Goal: Task Accomplishment & Management: Use online tool/utility

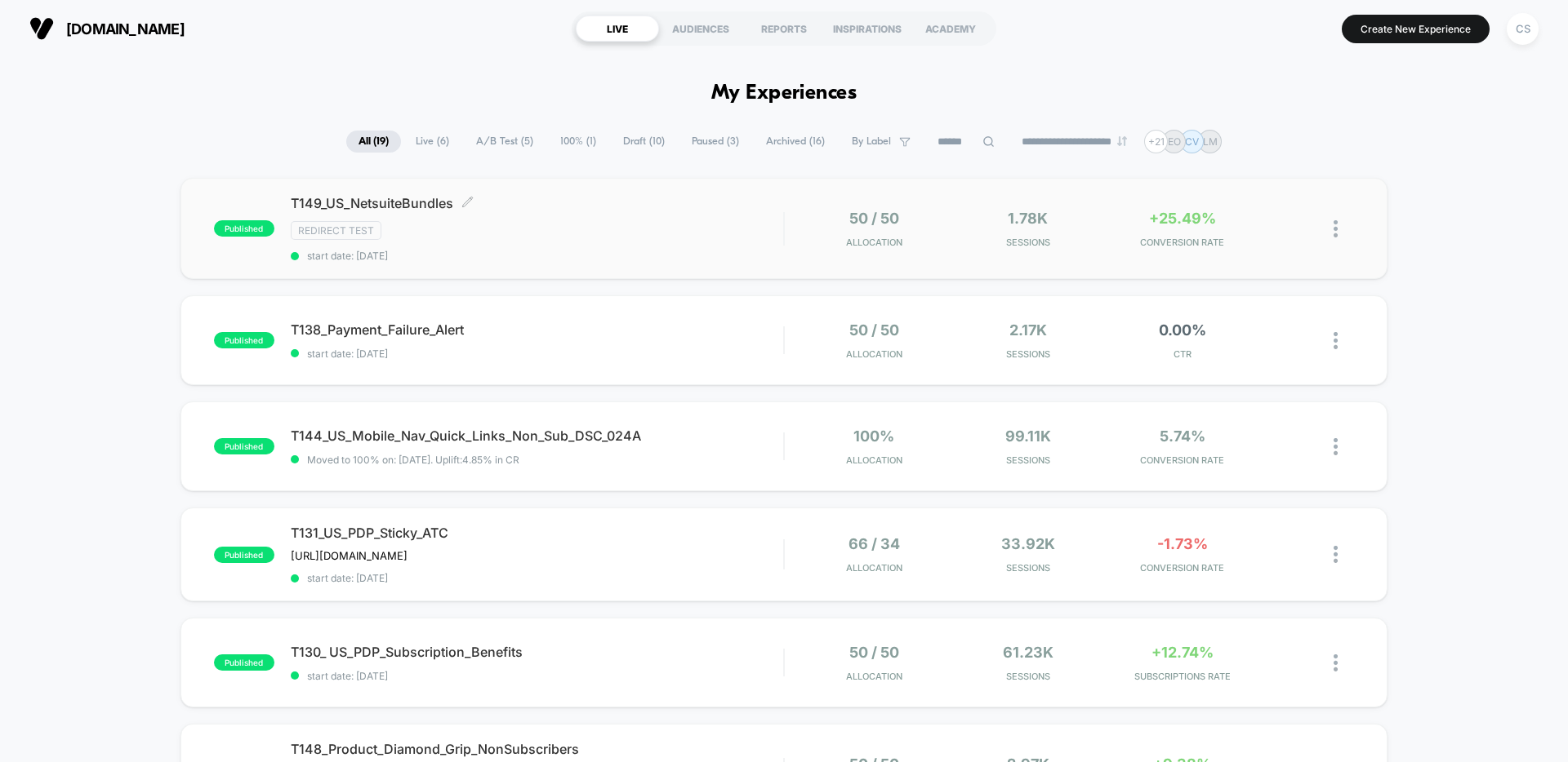
click at [654, 247] on div "T149_US_NetsuiteBundles Click to edit experience details Click to edit experien…" at bounding box center [536, 228] width 492 height 67
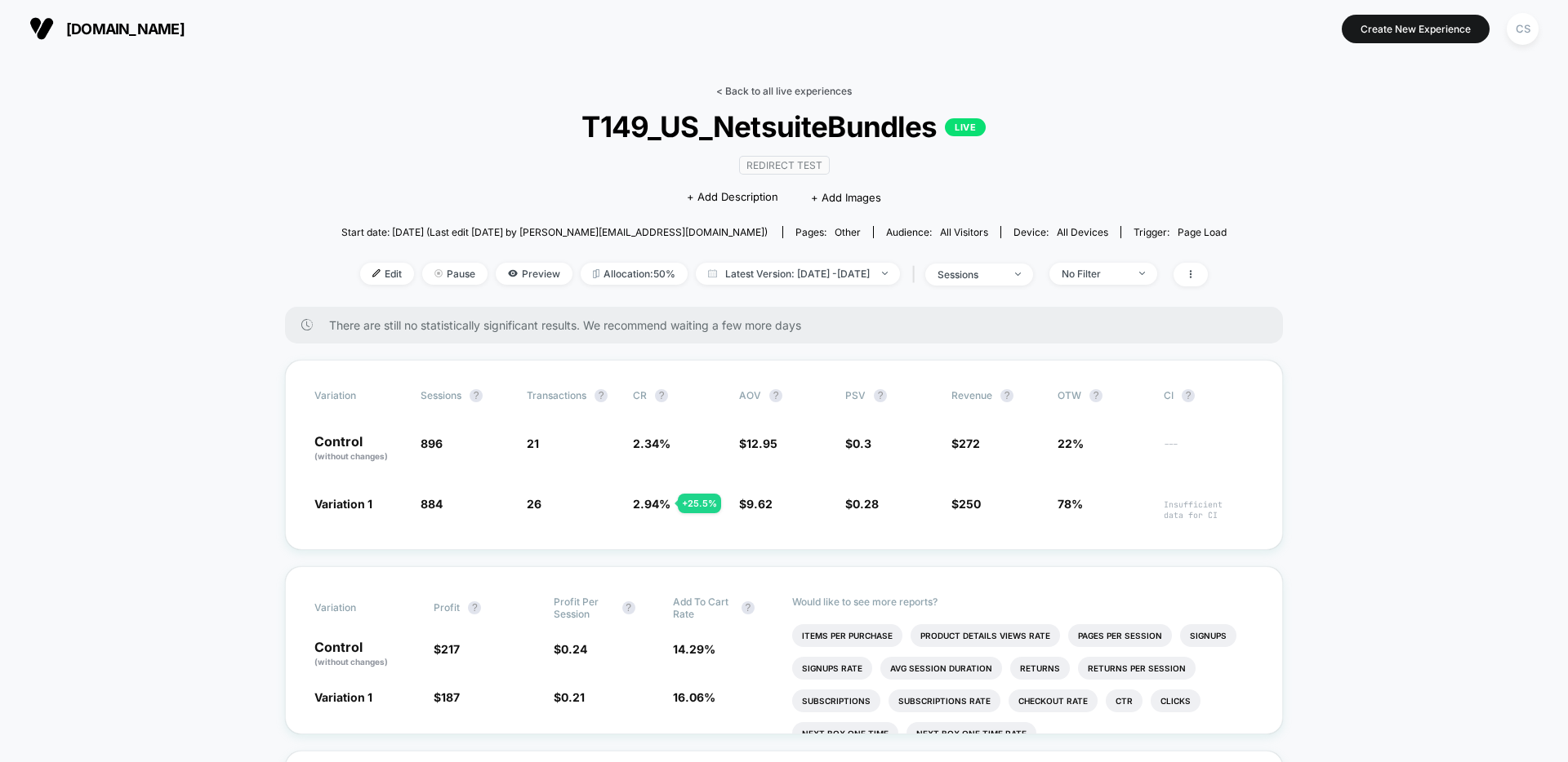
click at [799, 89] on link "< Back to all live experiences" at bounding box center [784, 91] width 135 height 13
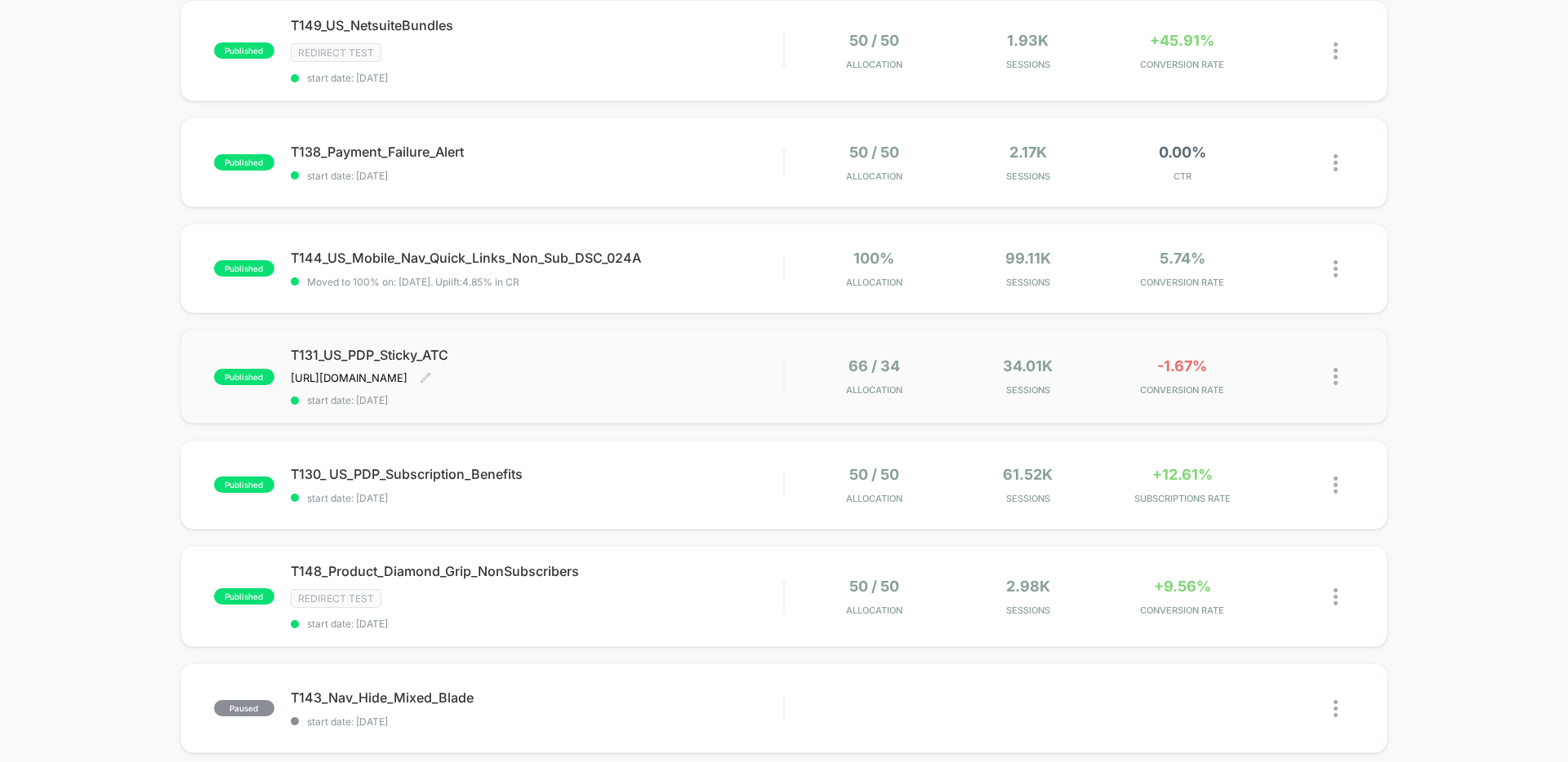
scroll to position [167, 0]
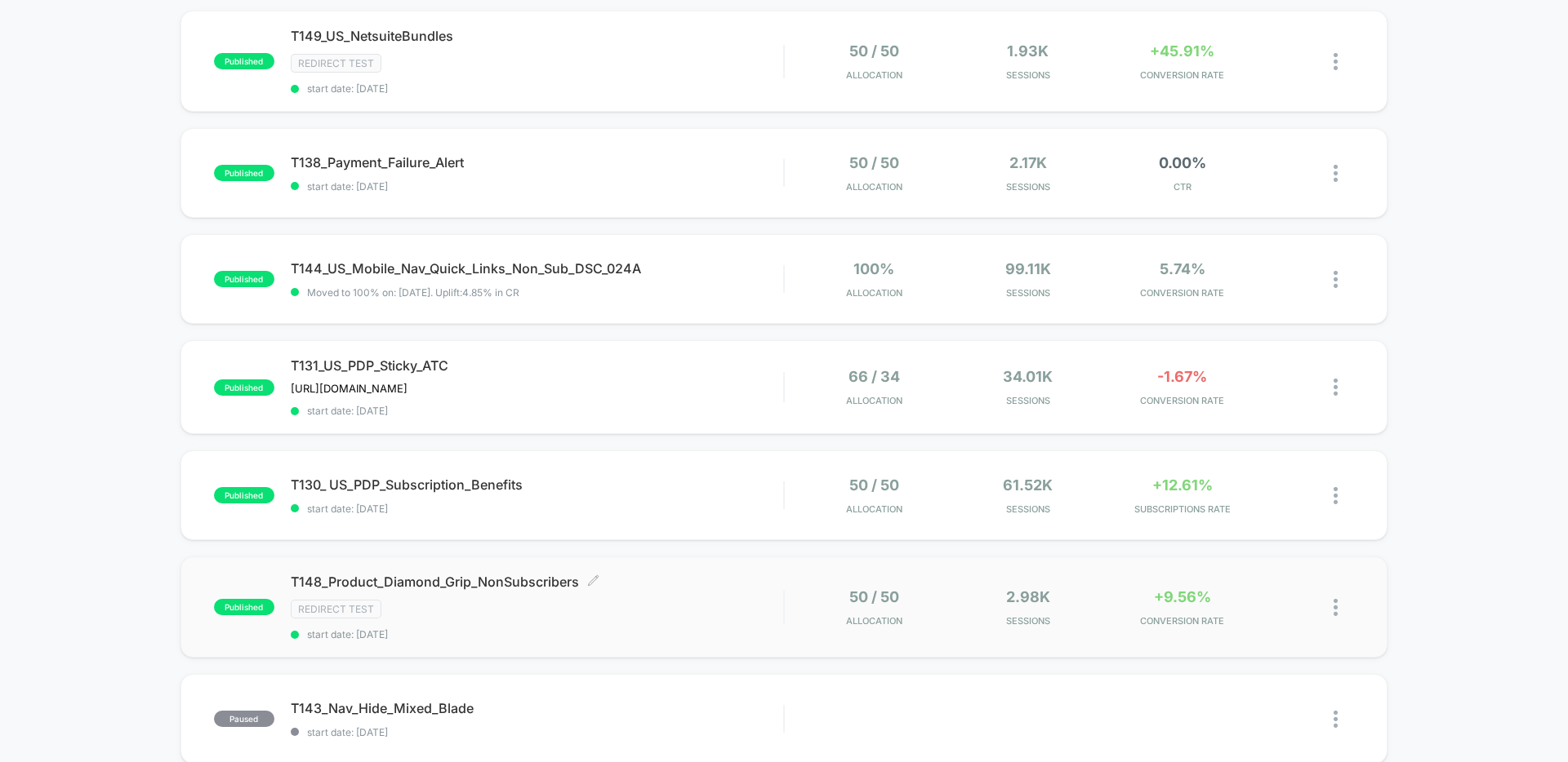
click at [665, 612] on div "Redirect Test" at bounding box center [536, 608] width 492 height 19
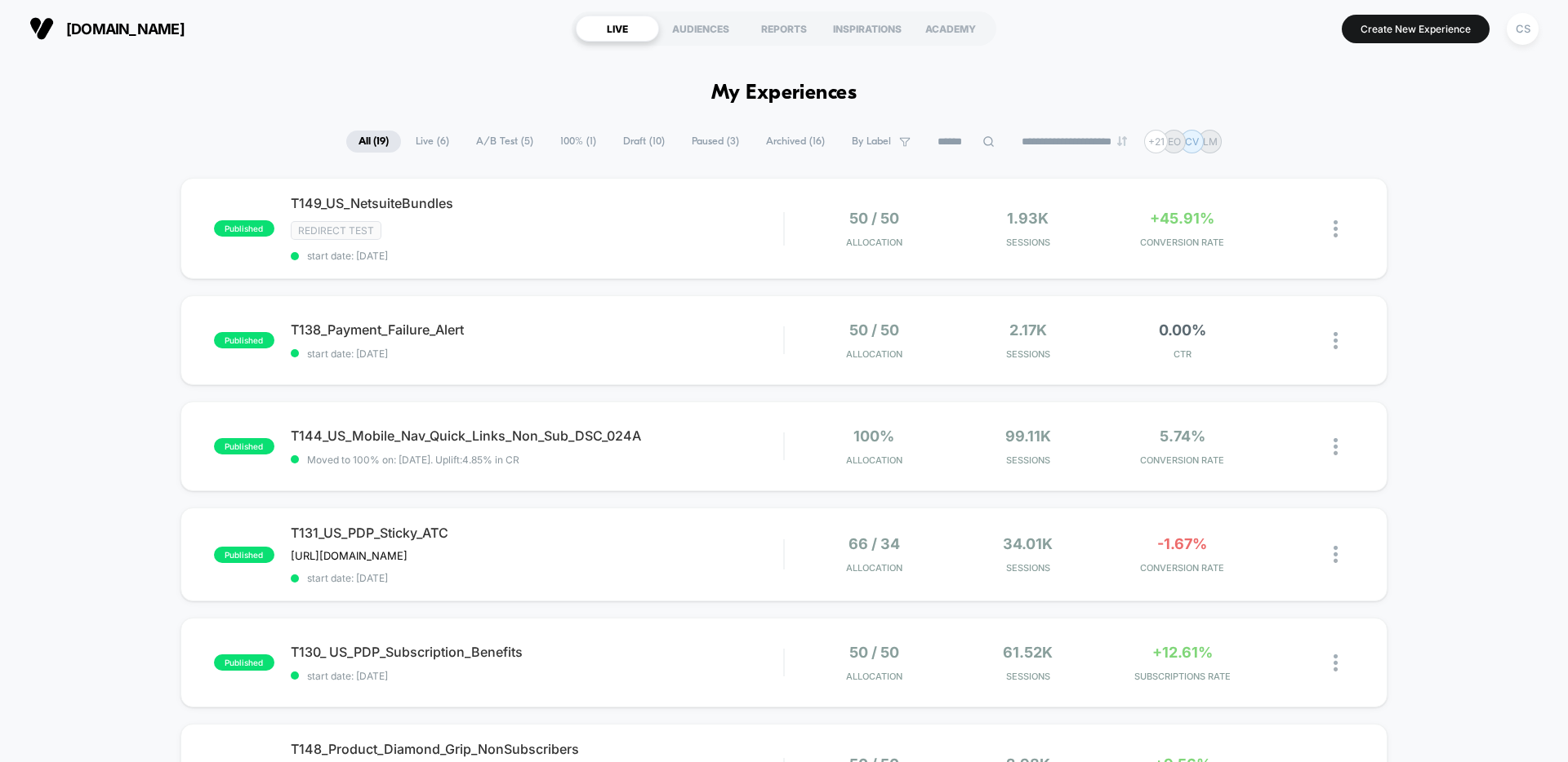
scroll to position [110, 0]
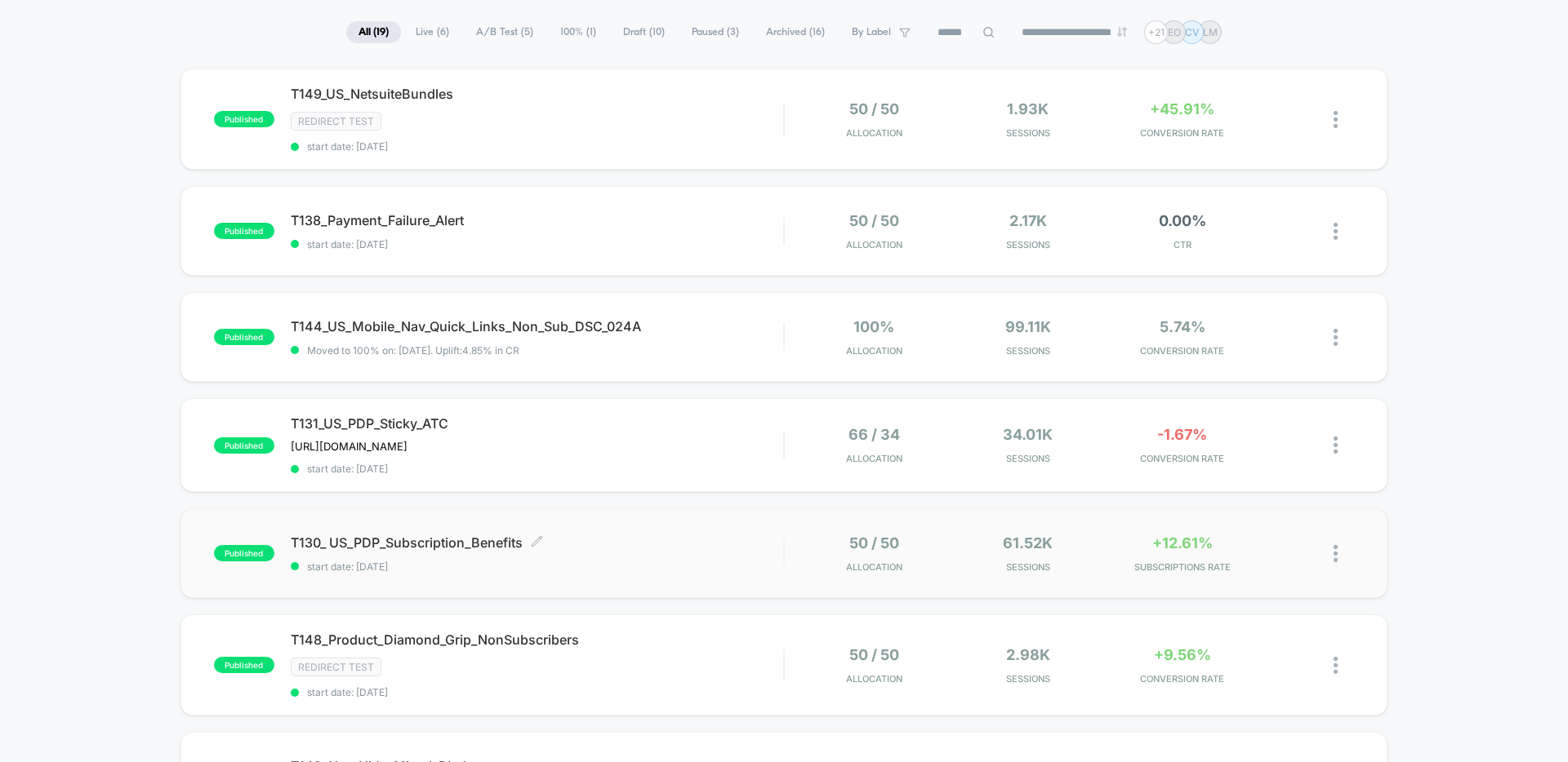
click at [682, 553] on div "T130_ US_PDP_Subscription_Benefits Click to edit experience details Click to ed…" at bounding box center [536, 553] width 492 height 38
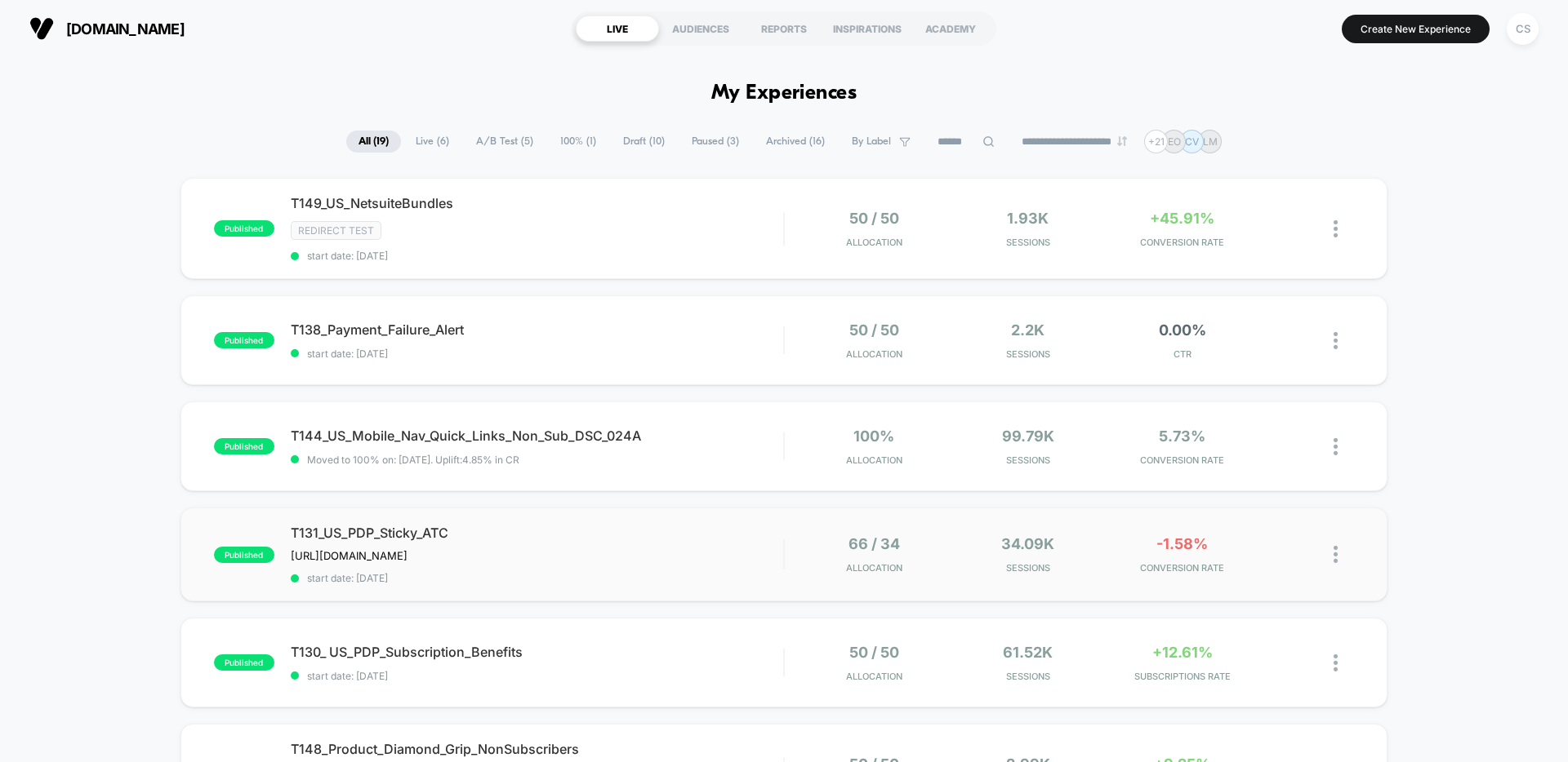
click at [682, 544] on div "T131_US_PDP_Sticky_ATC [URL][DOMAIN_NAME] Click to edit experience details [URL…" at bounding box center [536, 554] width 492 height 60
click at [687, 449] on div "T144_US_Mobile_Nav_Quick_Links_Non_Sub_DSC_024A Click to edit experience detail…" at bounding box center [536, 446] width 492 height 38
click at [715, 349] on span "start date: [DATE]" at bounding box center [536, 353] width 492 height 13
click at [518, 205] on span "T149_US_NetsuiteBundles Click to edit experience details" at bounding box center [536, 202] width 492 height 17
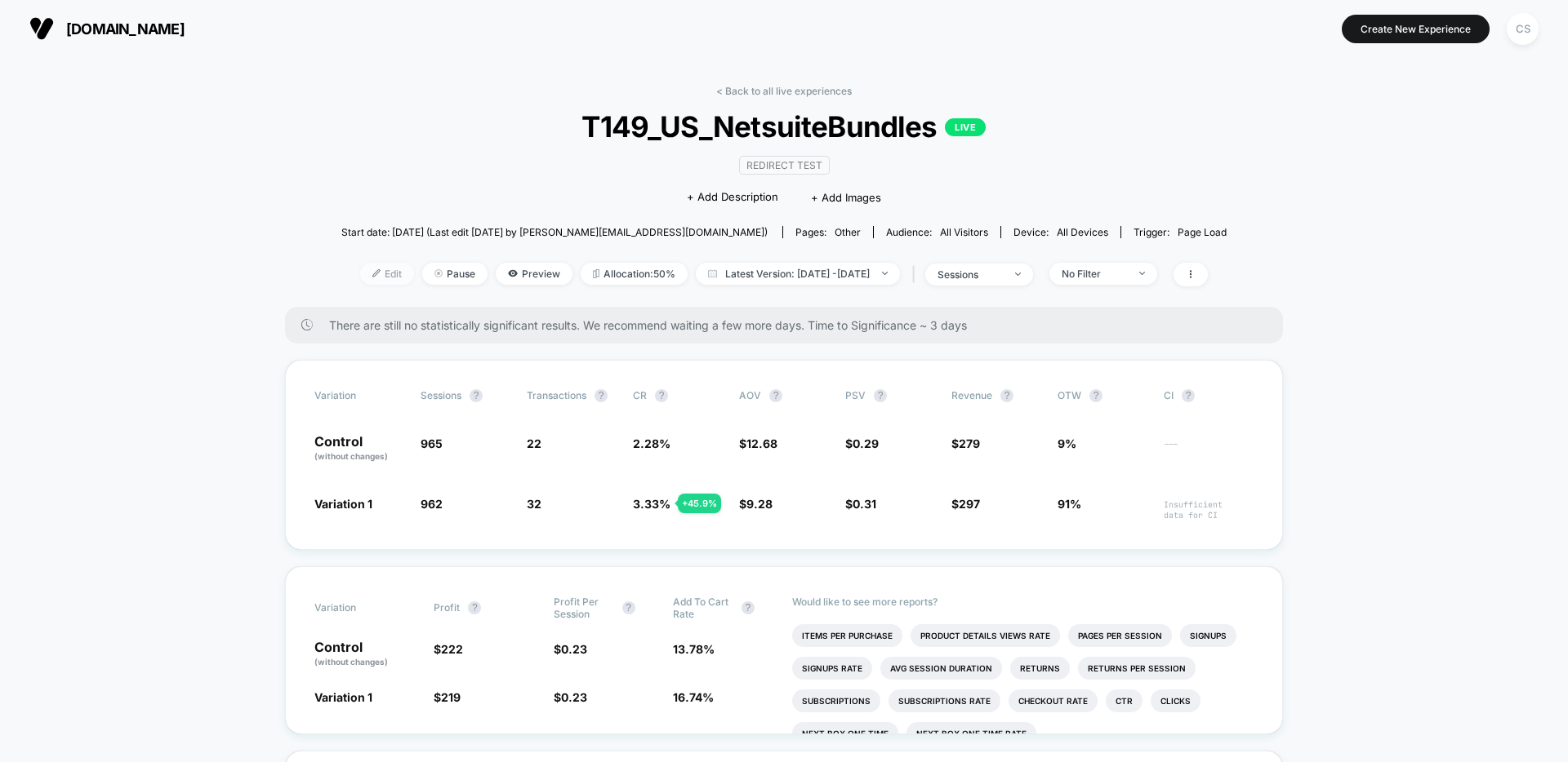
click at [372, 274] on img at bounding box center [376, 273] width 8 height 8
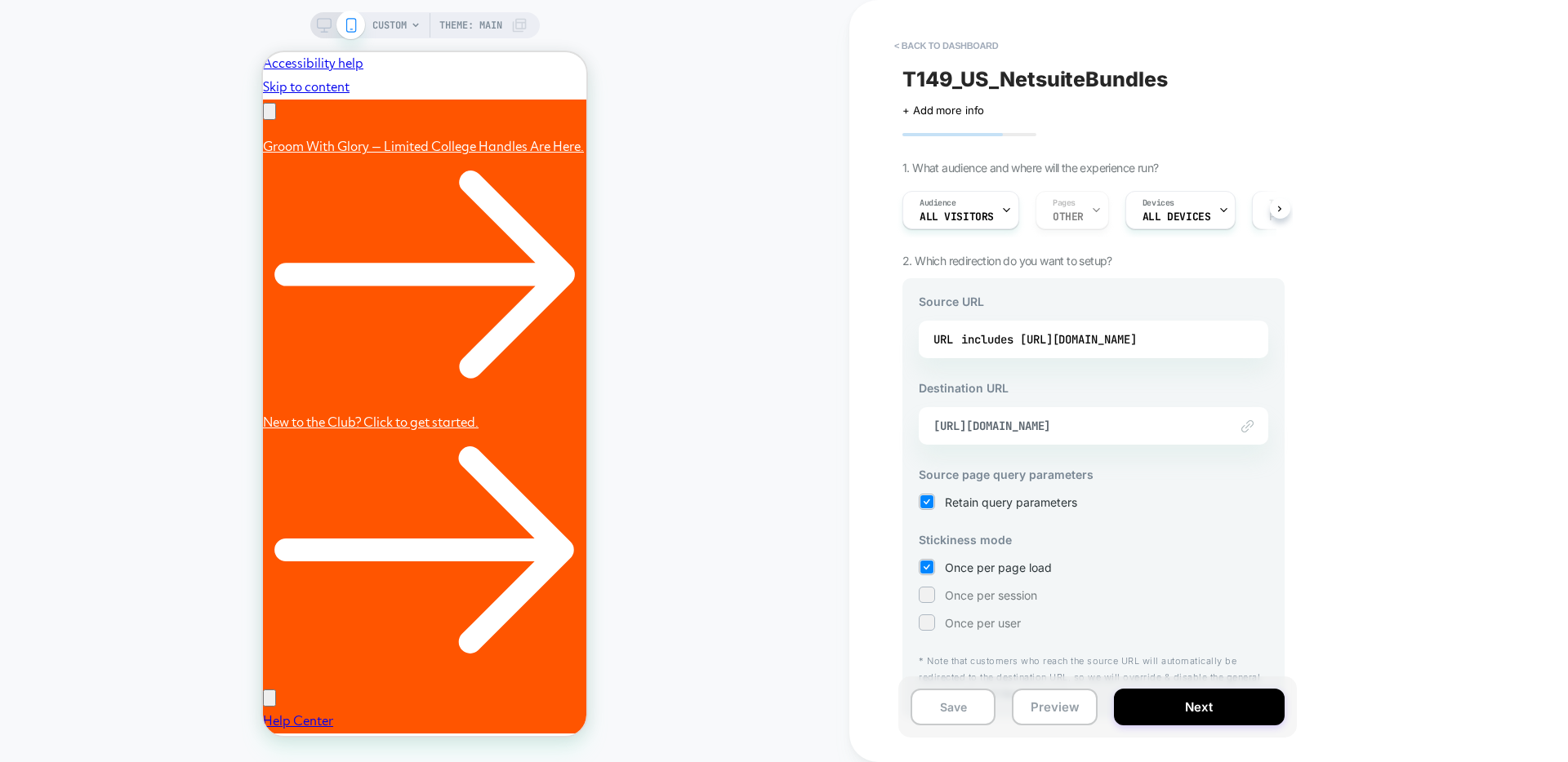
scroll to position [0, 254]
click at [1090, 212] on div "Audience All Visitors Pages OTHER Devices ALL DEVICES Trigger Page Load" at bounding box center [1084, 210] width 382 height 55
click at [1168, 429] on span "[URL][DOMAIN_NAME]" at bounding box center [1073, 426] width 279 height 15
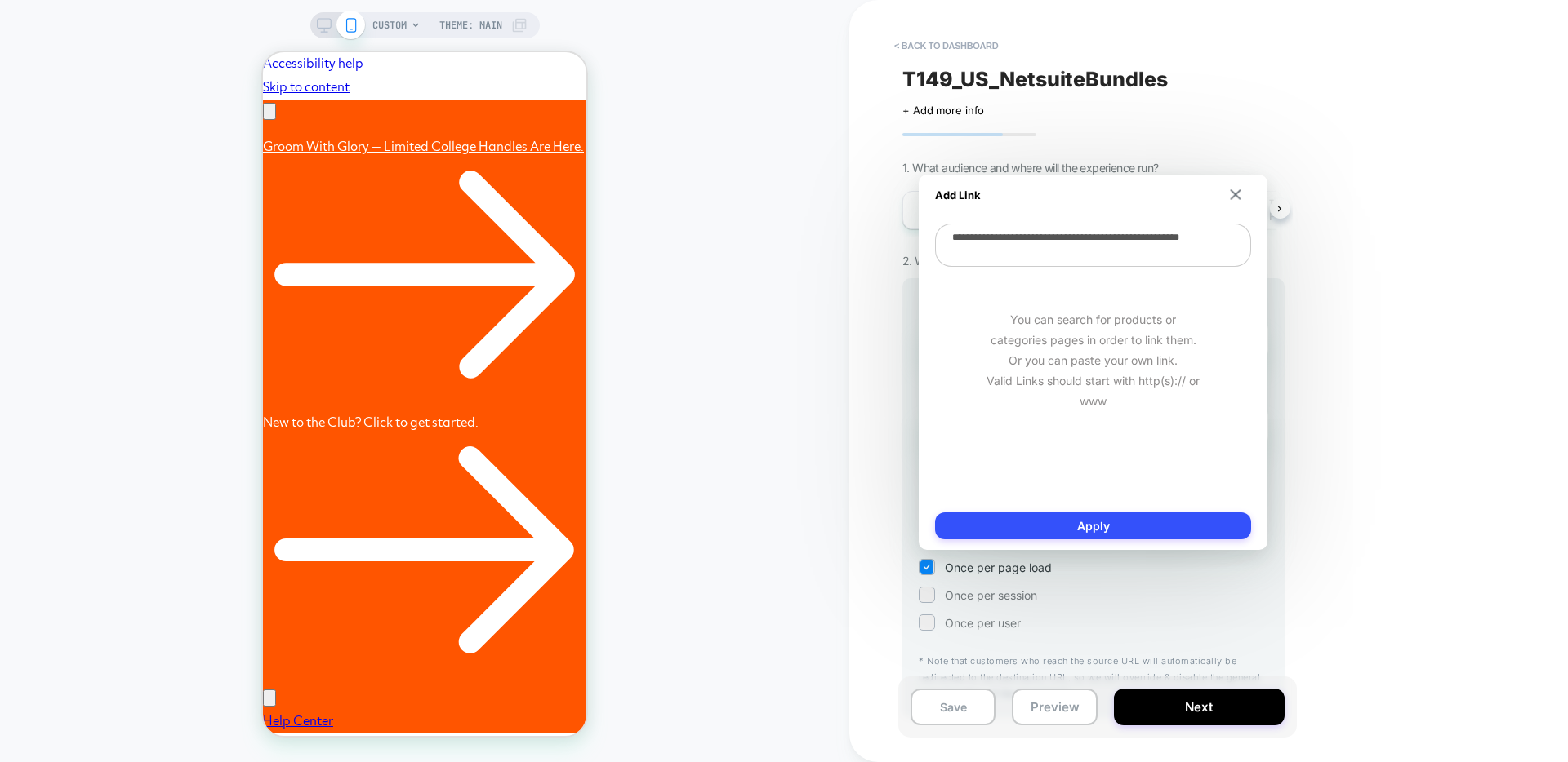
scroll to position [0, 0]
drag, startPoint x: 1166, startPoint y: 258, endPoint x: 1171, endPoint y: 242, distance: 16.8
click at [1171, 242] on textarea "**********" at bounding box center [1092, 246] width 316 height 43
click at [1339, 326] on div "< back to dashboard T149_US_NetsuiteBundles Click to edit experience details + …" at bounding box center [1209, 381] width 718 height 762
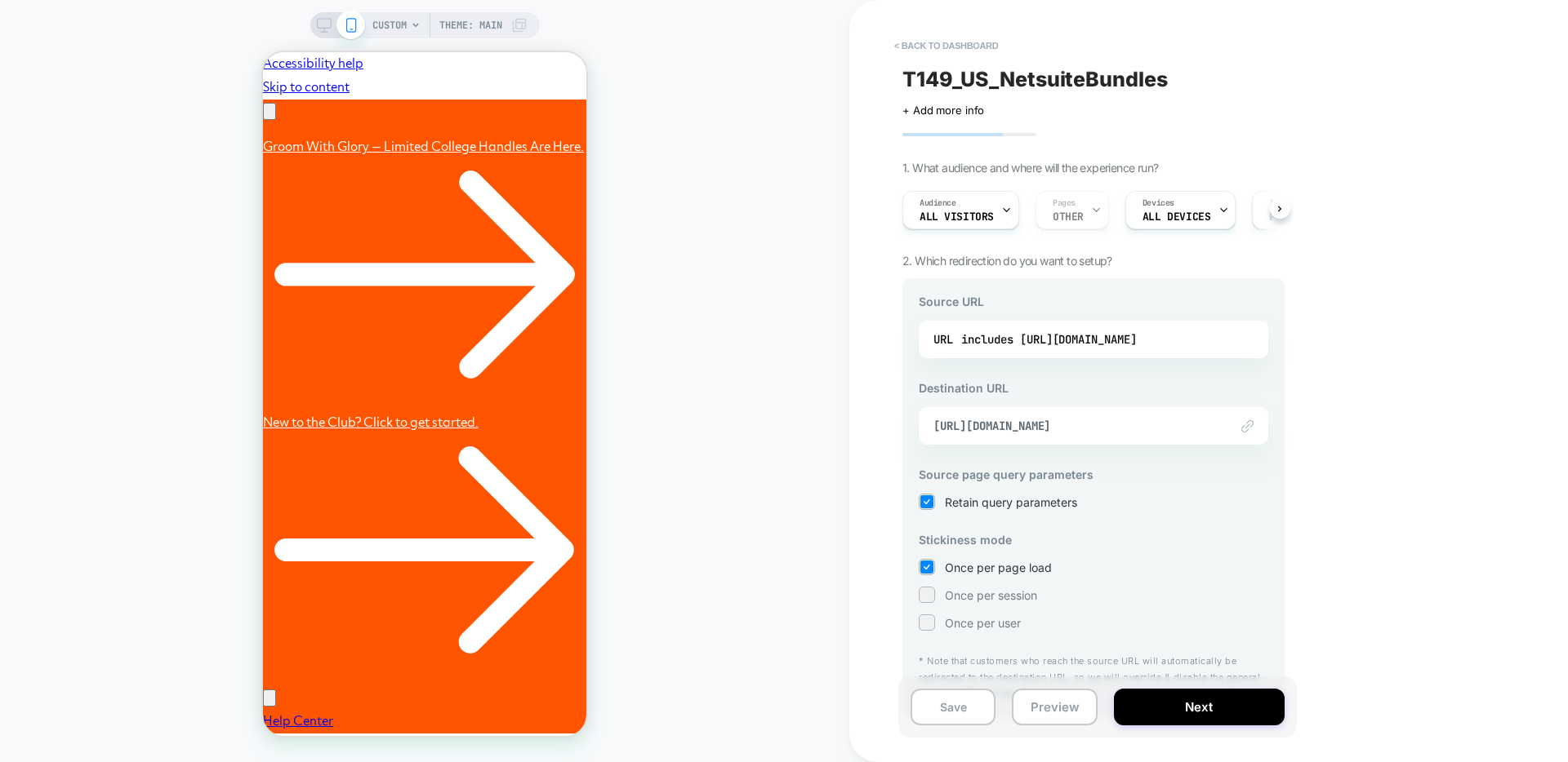
scroll to position [0, 254]
click at [1136, 336] on div "includes [URL][DOMAIN_NAME]" at bounding box center [1048, 339] width 175 height 24
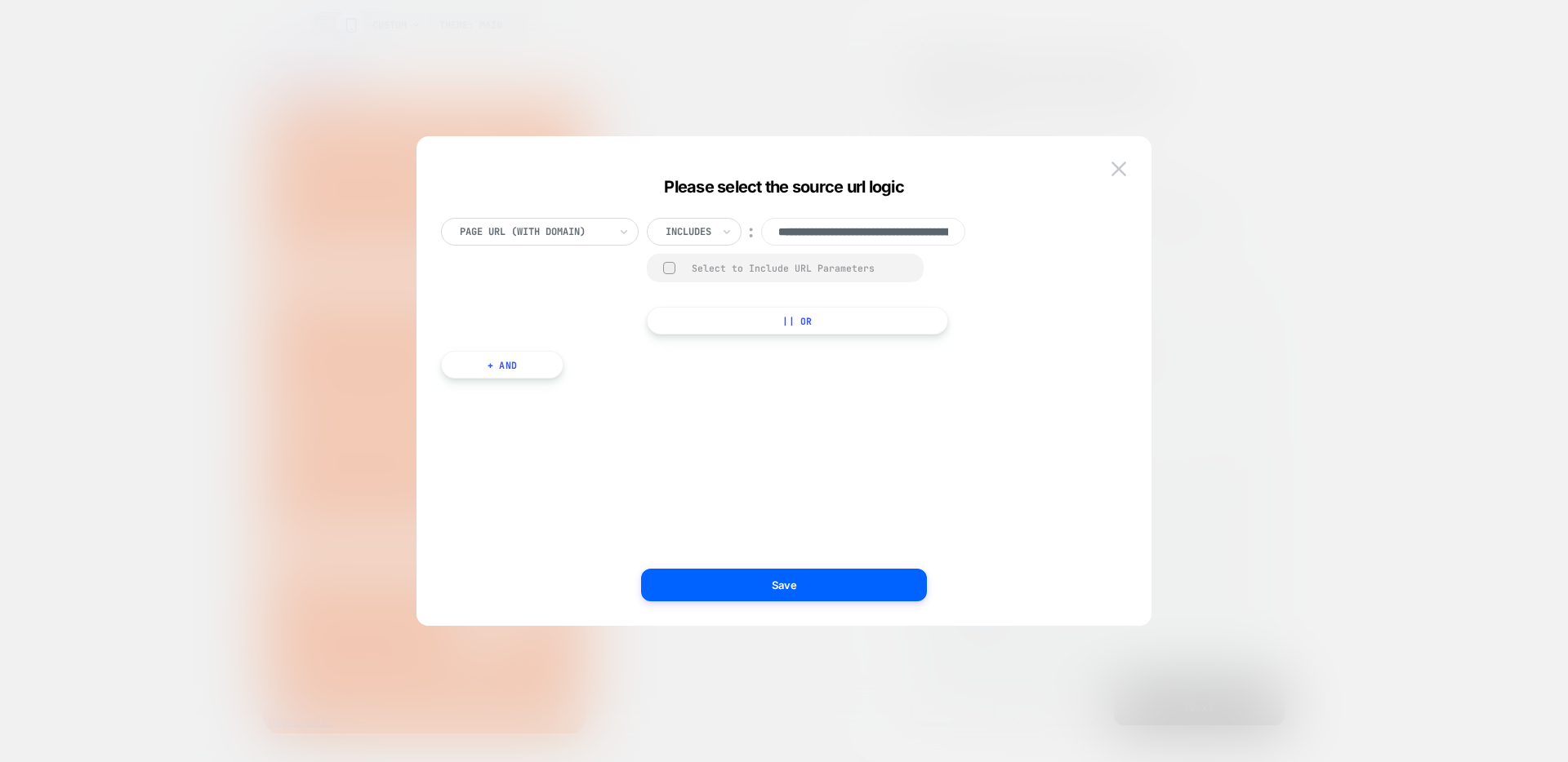
scroll to position [0, 249]
click at [899, 231] on input "**********" at bounding box center [862, 232] width 205 height 27
click at [1125, 165] on img at bounding box center [1118, 168] width 15 height 14
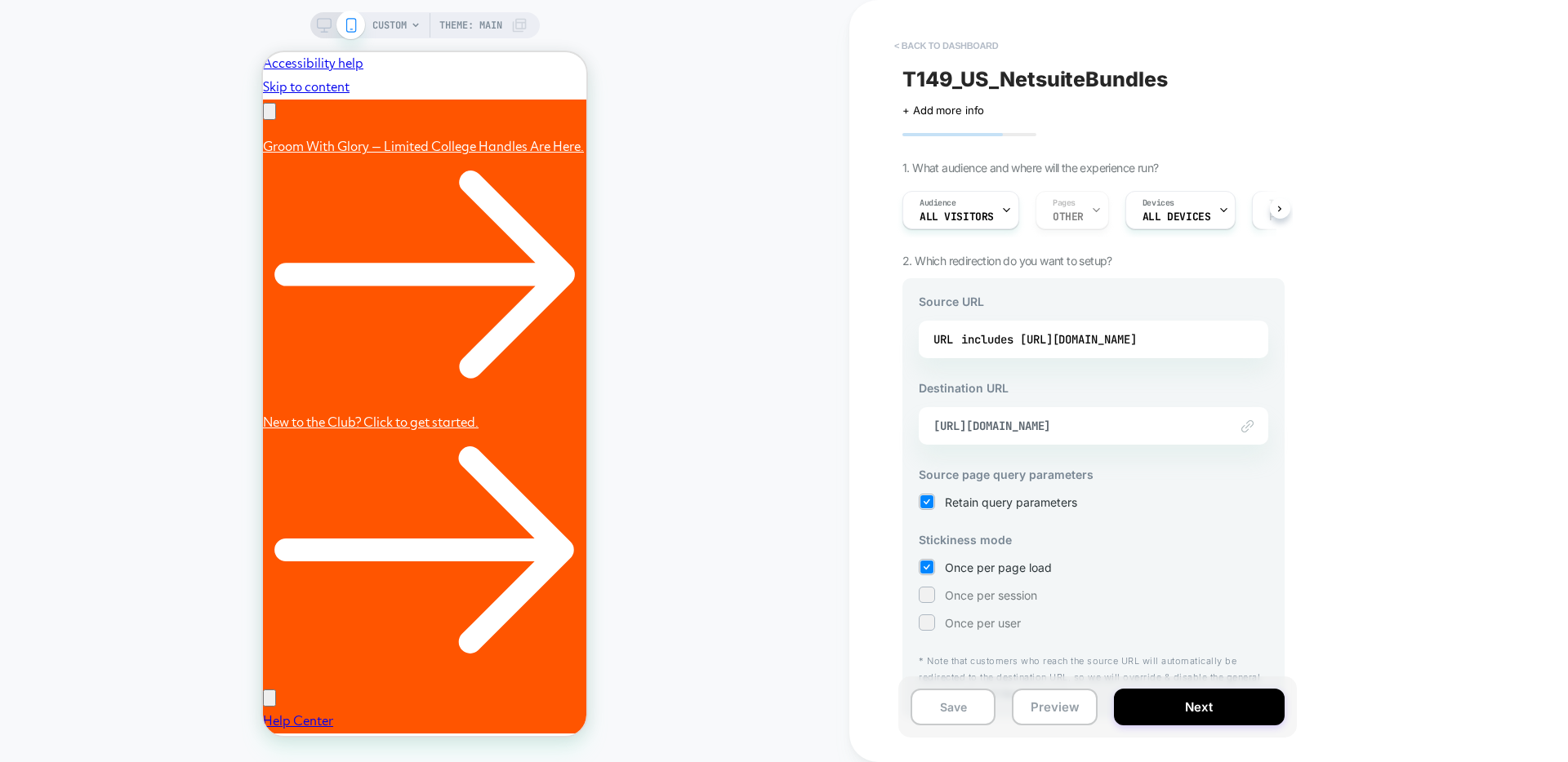
click at [965, 47] on button "< back to dashboard" at bounding box center [945, 45] width 120 height 26
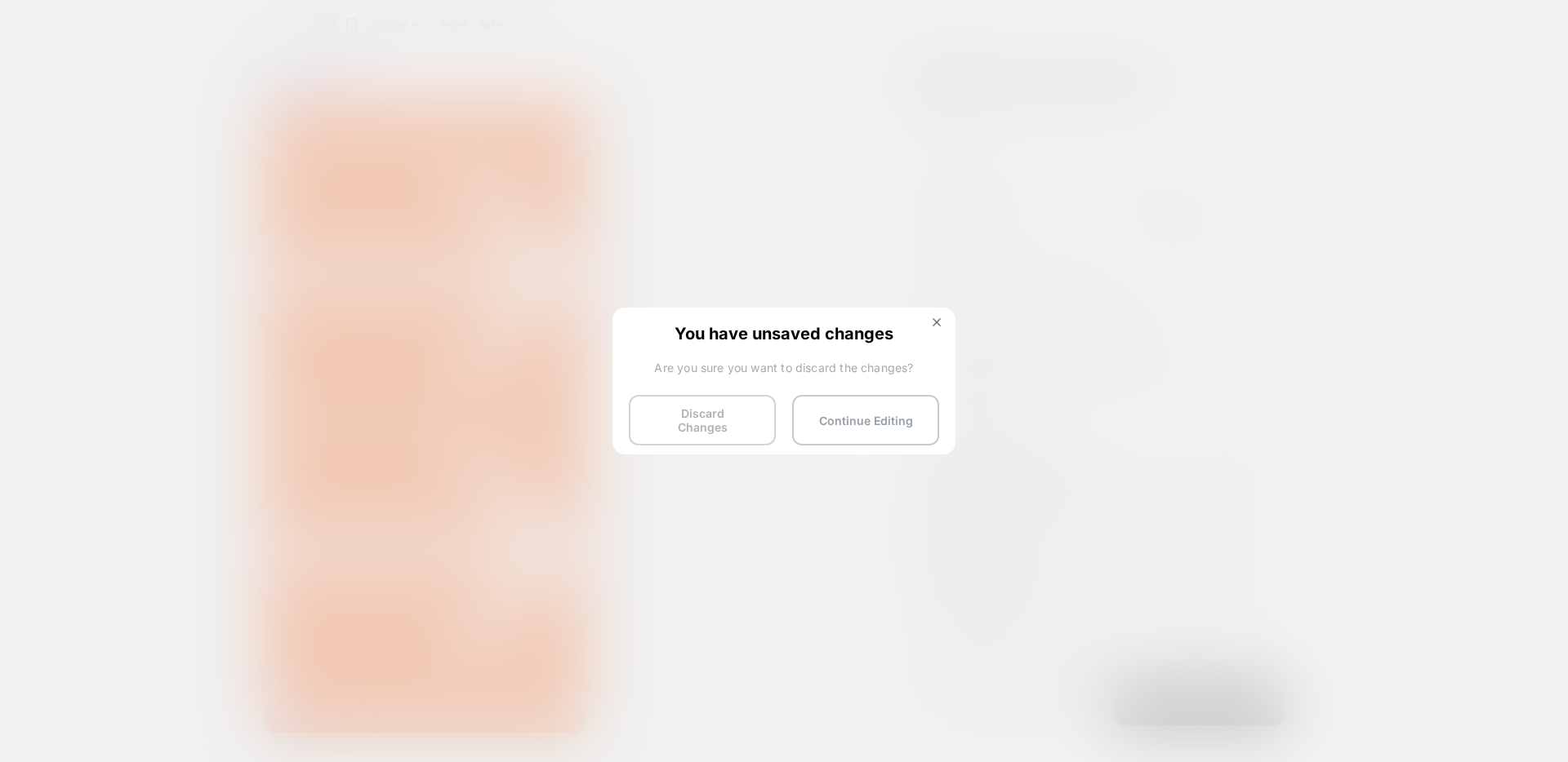
click at [688, 414] on button "Discard Changes" at bounding box center [702, 421] width 147 height 51
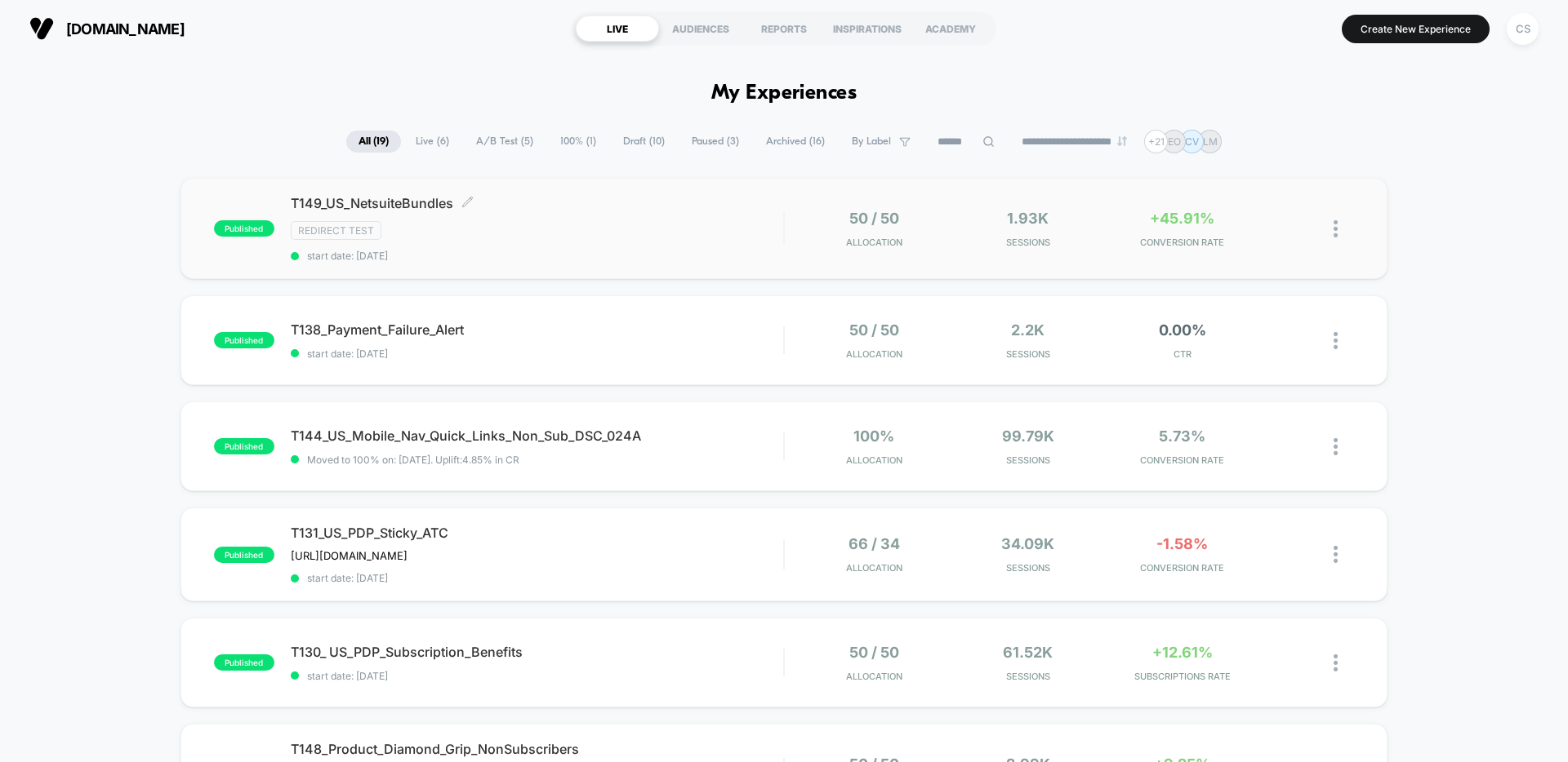
click at [651, 223] on div "Redirect Test" at bounding box center [536, 230] width 492 height 19
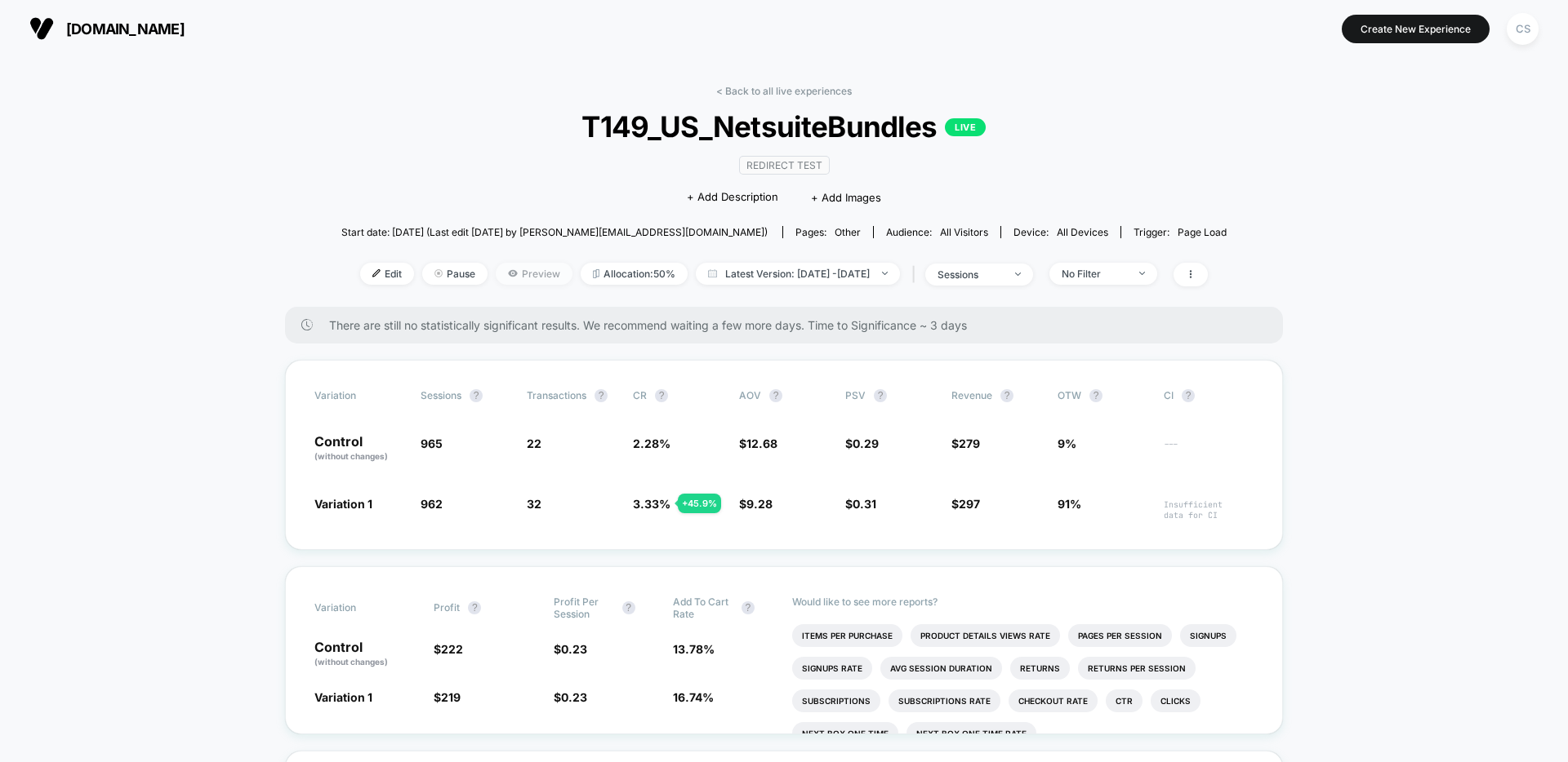
click at [523, 268] on span "Preview" at bounding box center [533, 274] width 76 height 22
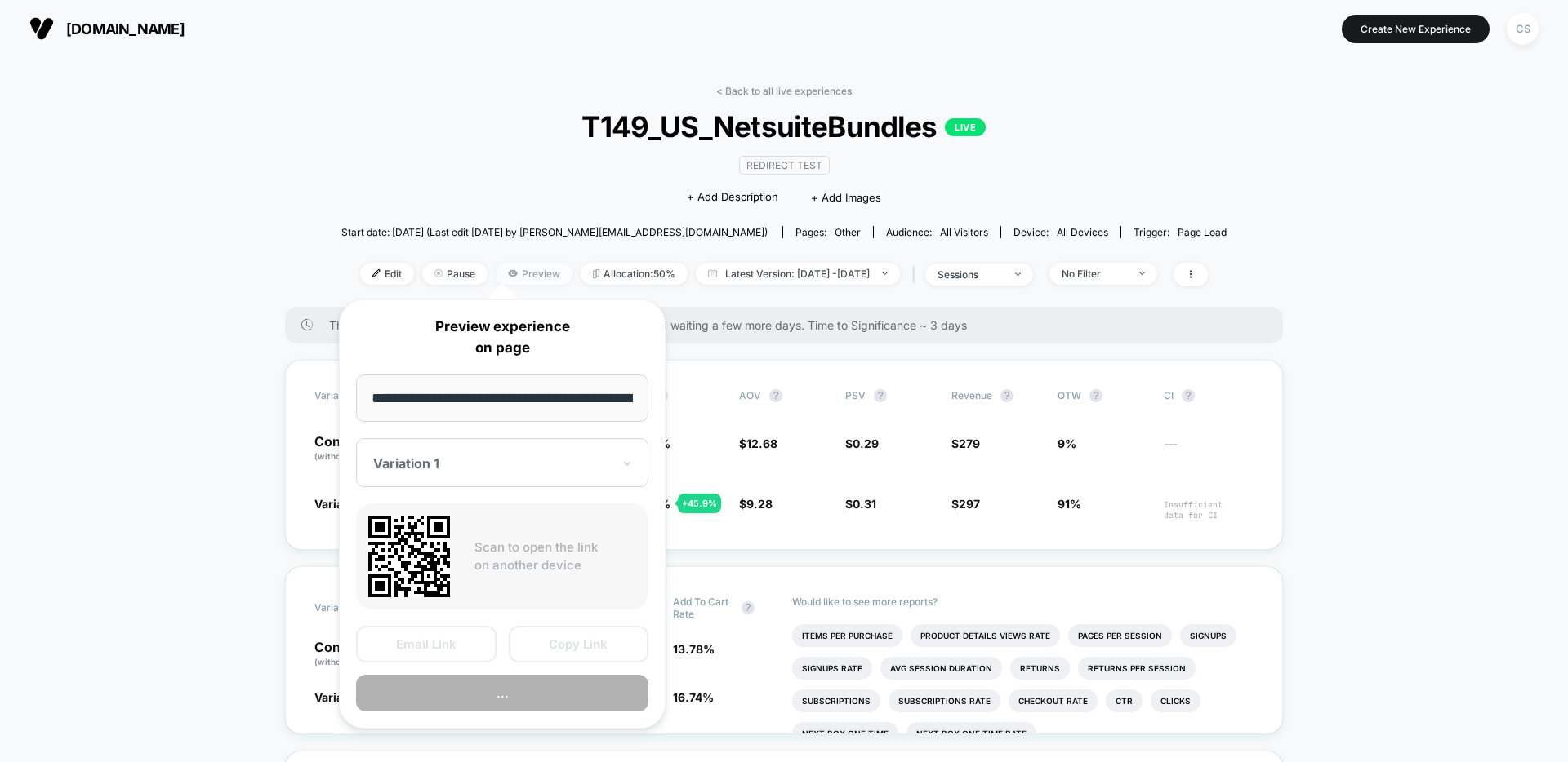
scroll to position [0, 154]
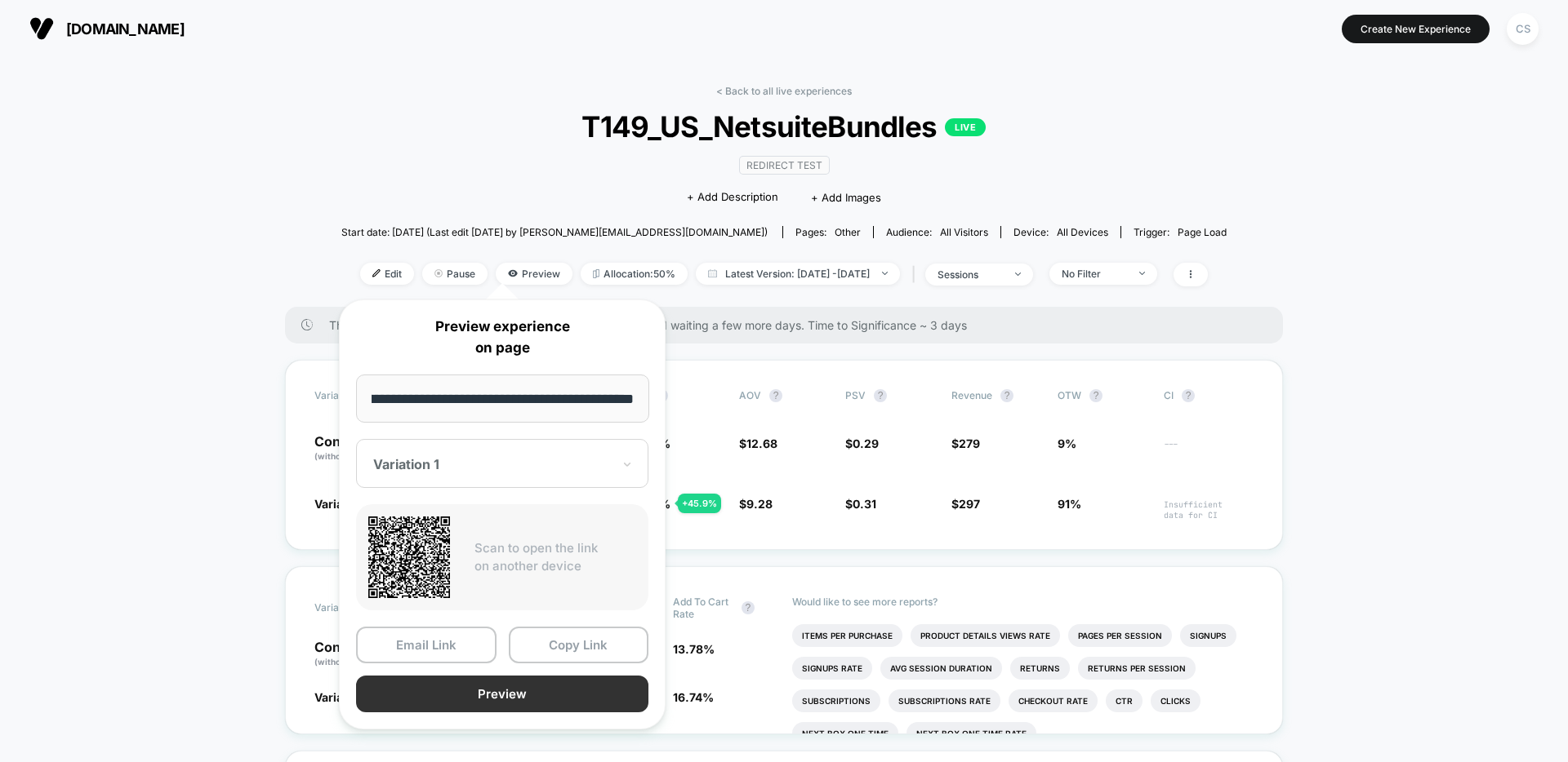
click at [565, 686] on button "Preview" at bounding box center [502, 695] width 293 height 37
